Goal: Information Seeking & Learning: Learn about a topic

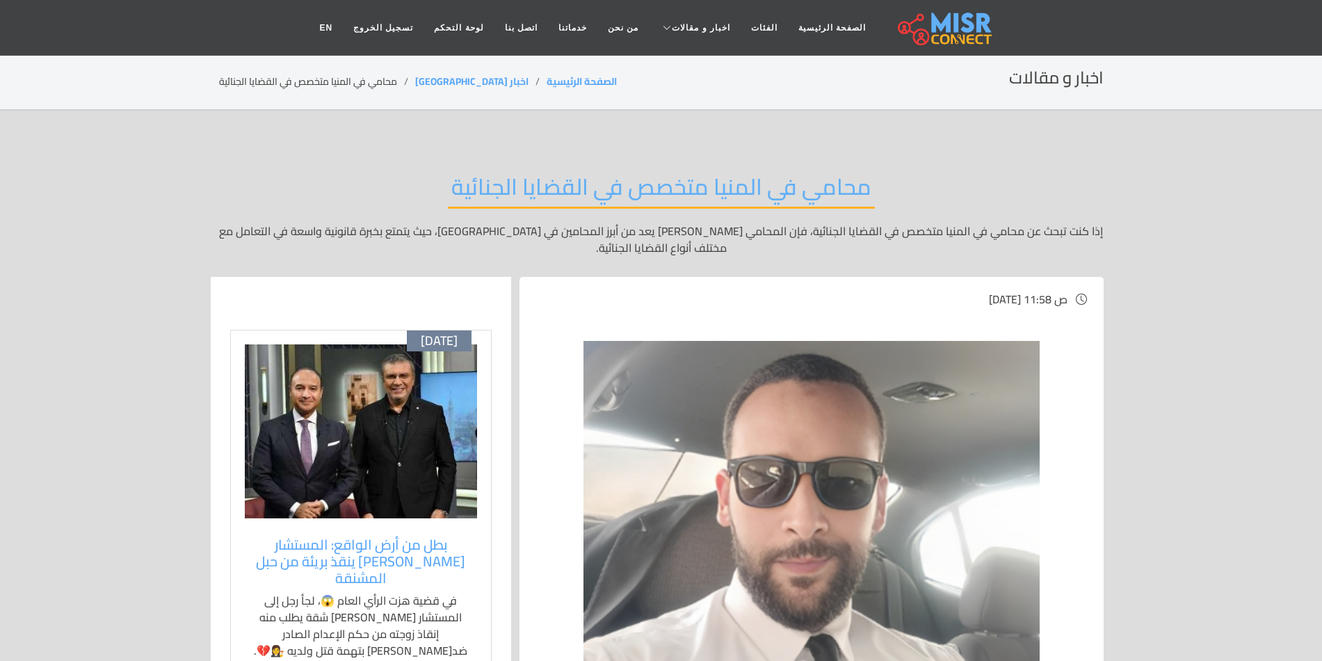
click at [749, 69] on div "اخبار و مقالات الصفحة الرئيسية اخبار مصر محامي في المنيا متخصص في القضايا الجنا…" at bounding box center [661, 81] width 885 height 27
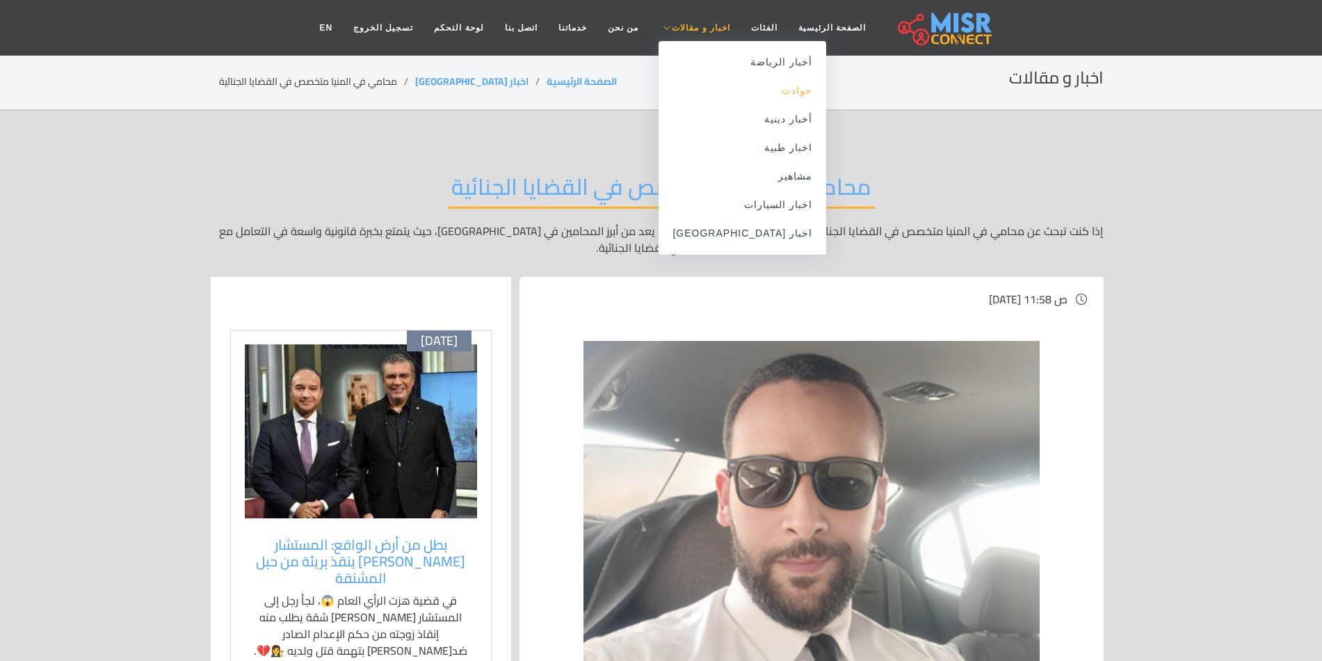
click at [767, 83] on link "حوادث" at bounding box center [743, 91] width 168 height 29
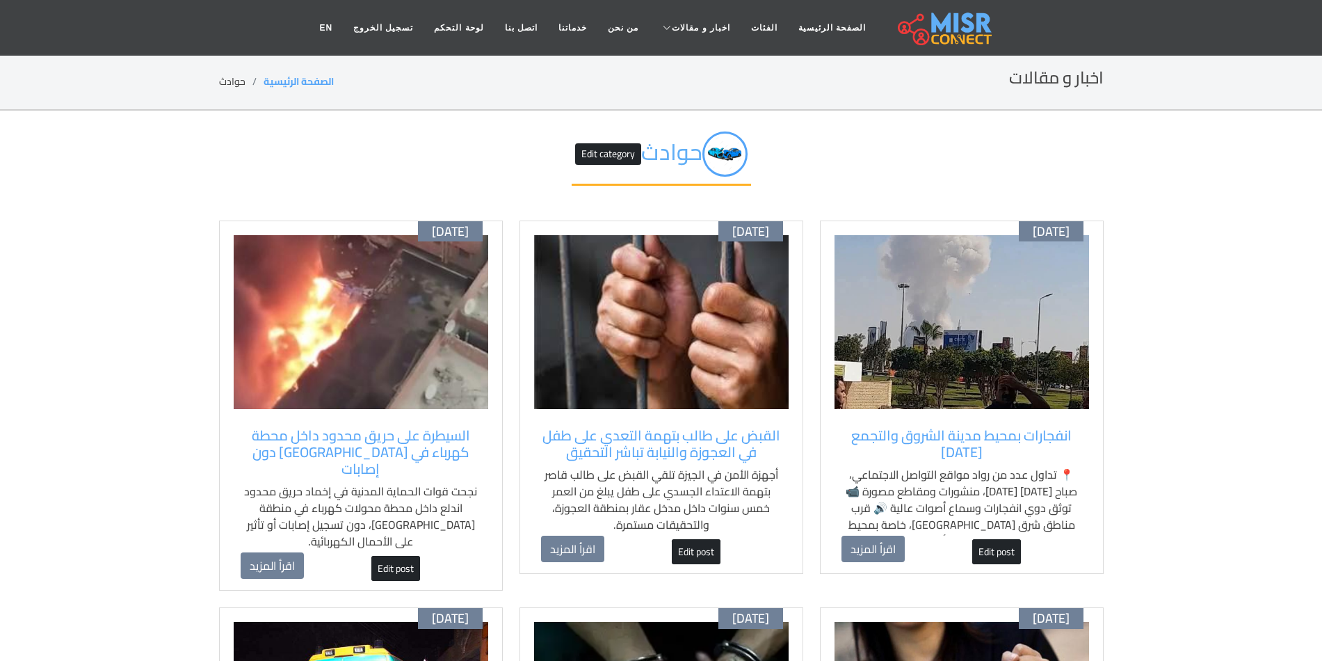
click at [948, 303] on img at bounding box center [962, 322] width 255 height 174
